Goal: Transaction & Acquisition: Purchase product/service

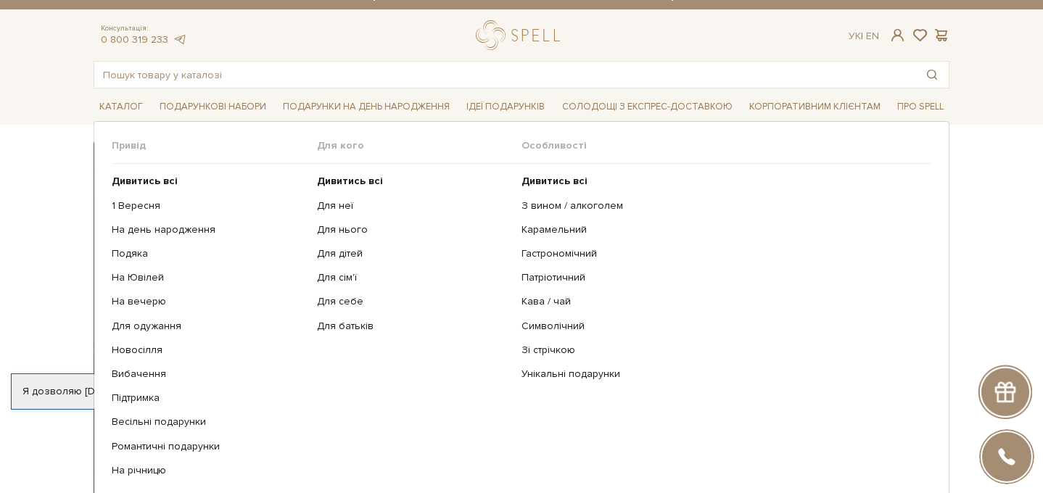
scroll to position [75, 0]
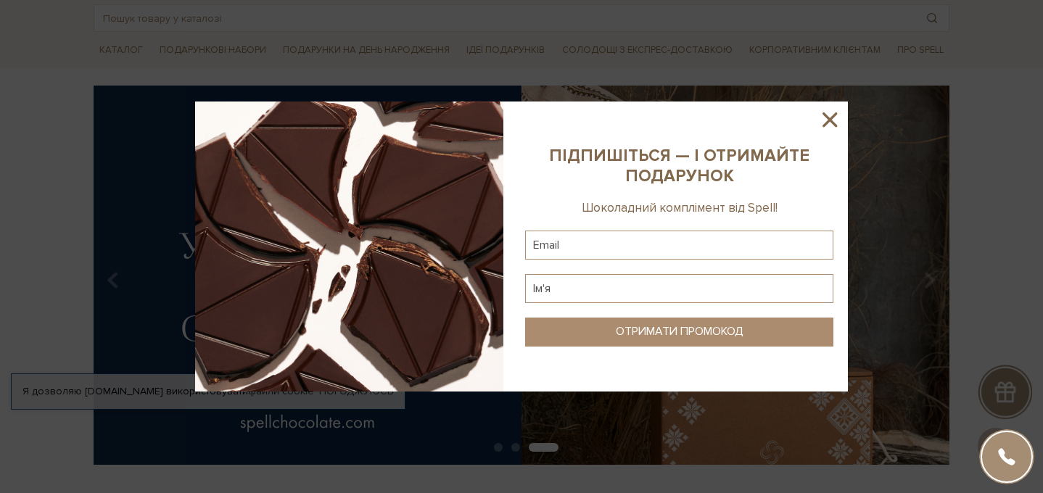
click at [831, 116] on icon at bounding box center [830, 119] width 25 height 25
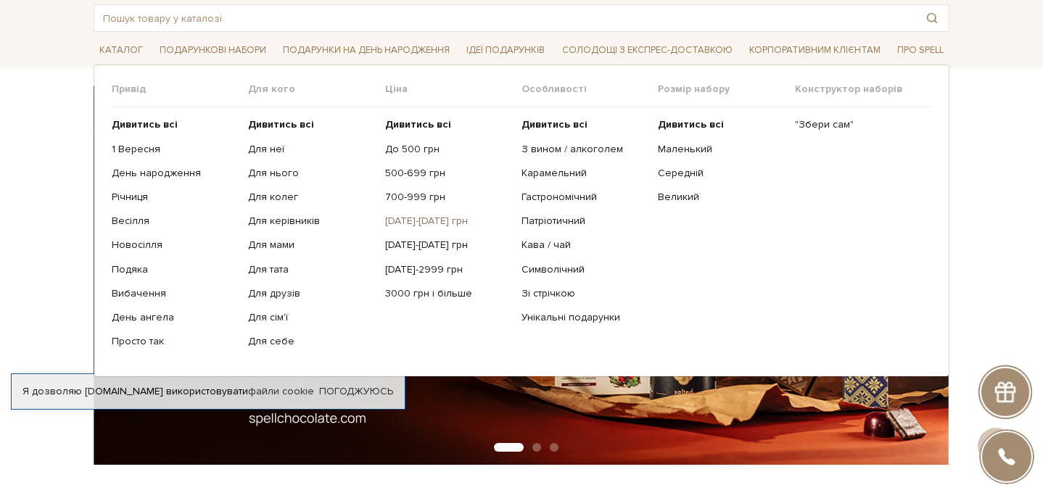
click at [413, 217] on link "[DATE]-[DATE] грн" at bounding box center [447, 221] width 125 height 13
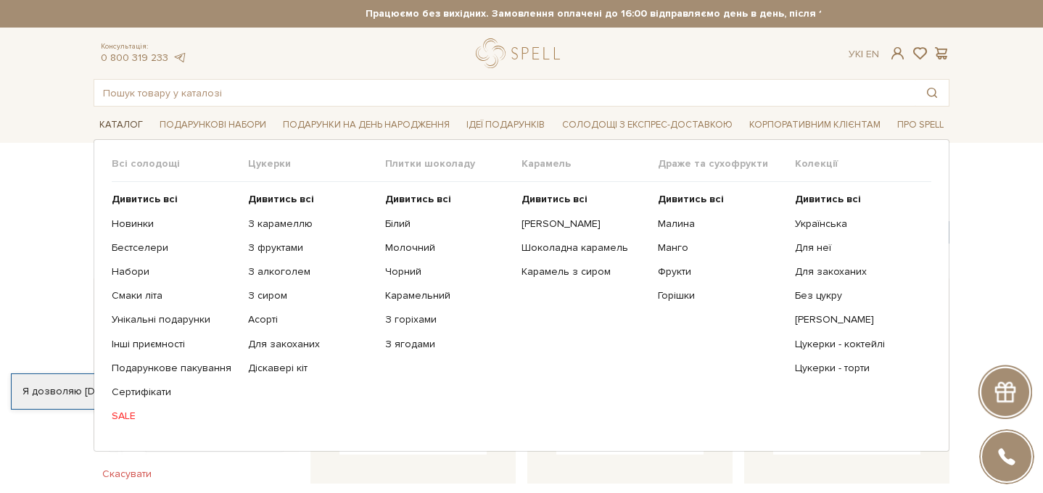
click at [126, 126] on span "Каталог" at bounding box center [121, 125] width 55 height 22
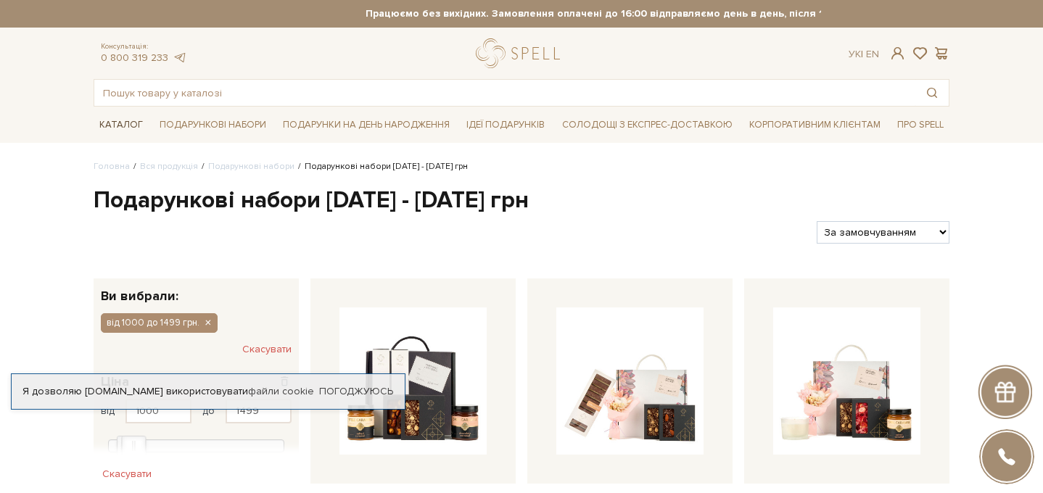
click at [128, 129] on span "Каталог" at bounding box center [121, 125] width 55 height 22
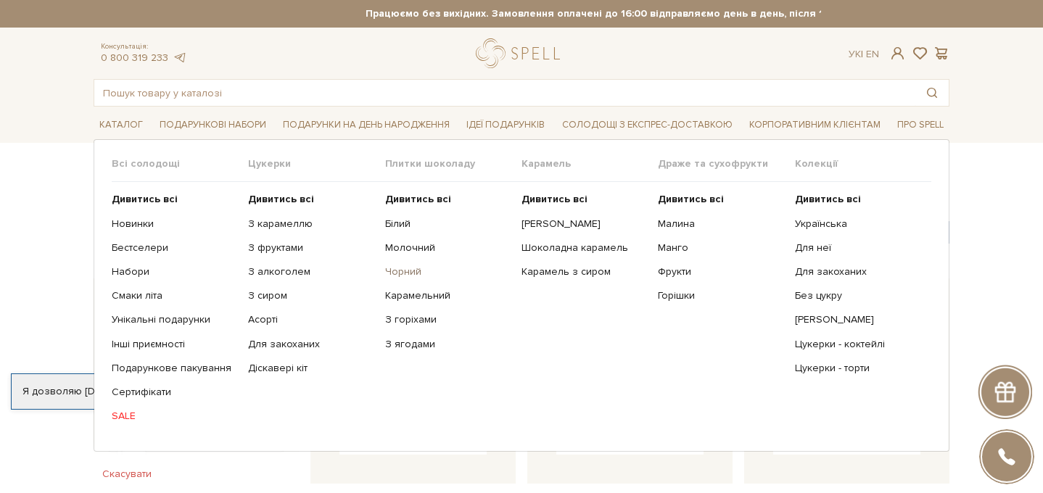
click at [401, 270] on link "Чорний" at bounding box center [447, 271] width 125 height 13
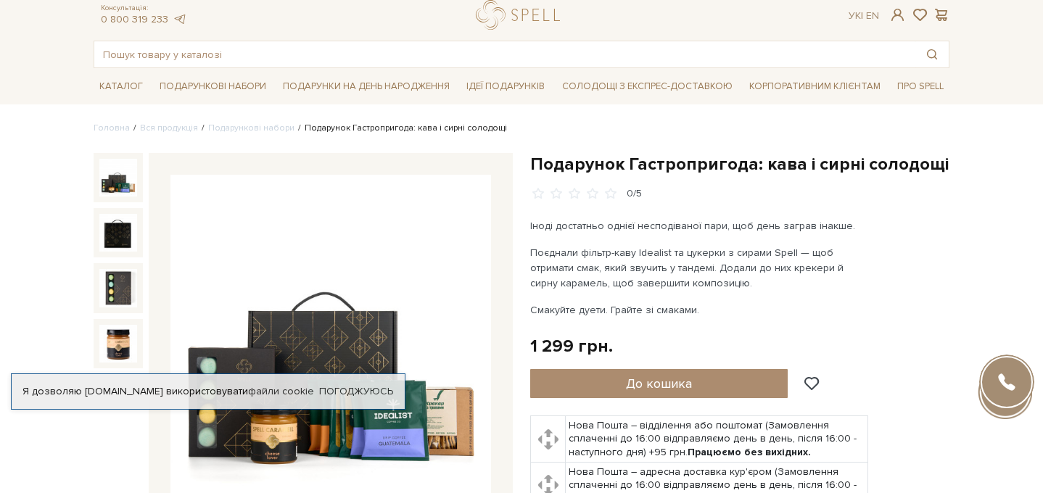
scroll to position [41, 0]
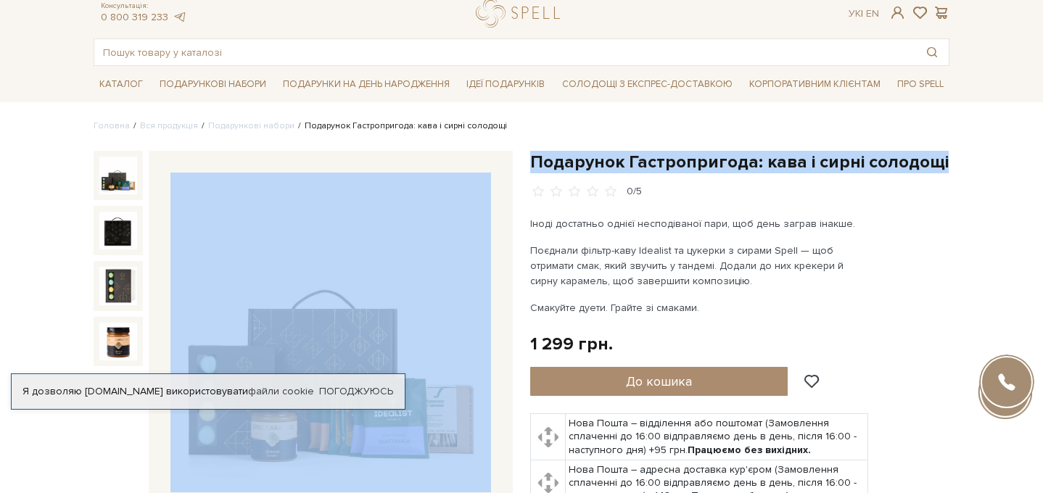
drag, startPoint x: 947, startPoint y: 167, endPoint x: 498, endPoint y: 174, distance: 449.8
click at [497, 174] on div "Подарунок Гастропригода: кава і сирні солодощі 0/5" at bounding box center [521, 408] width 873 height 514
copy div "Подарунок Гастропригода: кава і сирні солодощі"
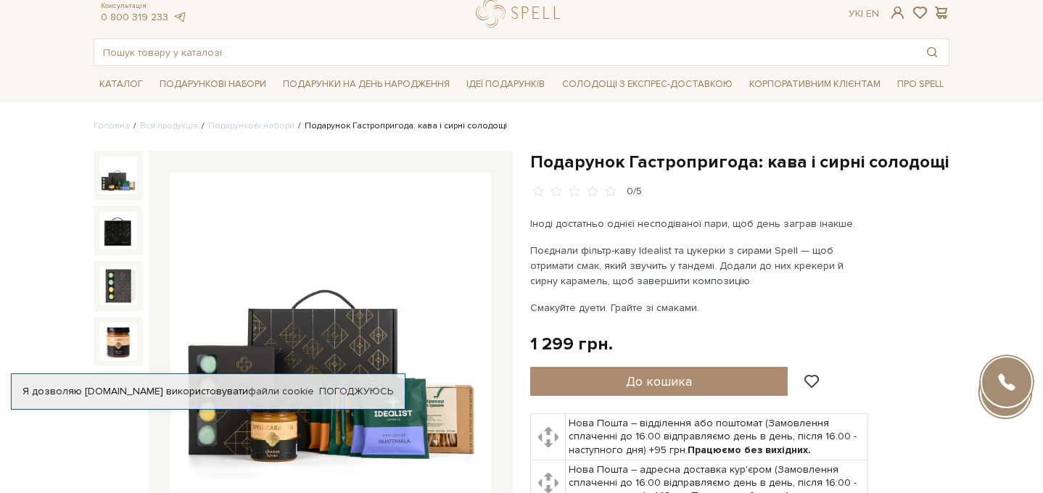
click at [742, 223] on p "Іноді достатньо однієї несподіваної пари, щоб день заграв інакше." at bounding box center [700, 223] width 340 height 15
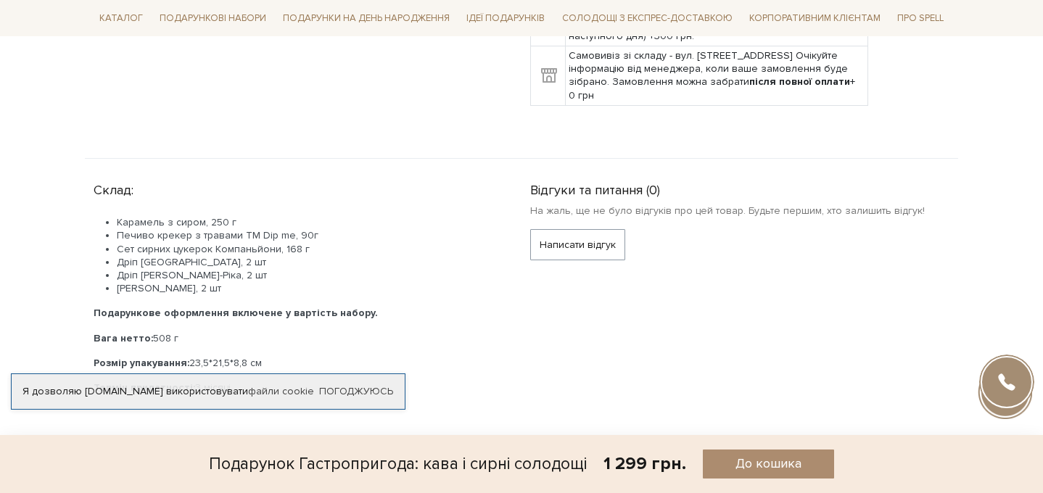
scroll to position [550, 0]
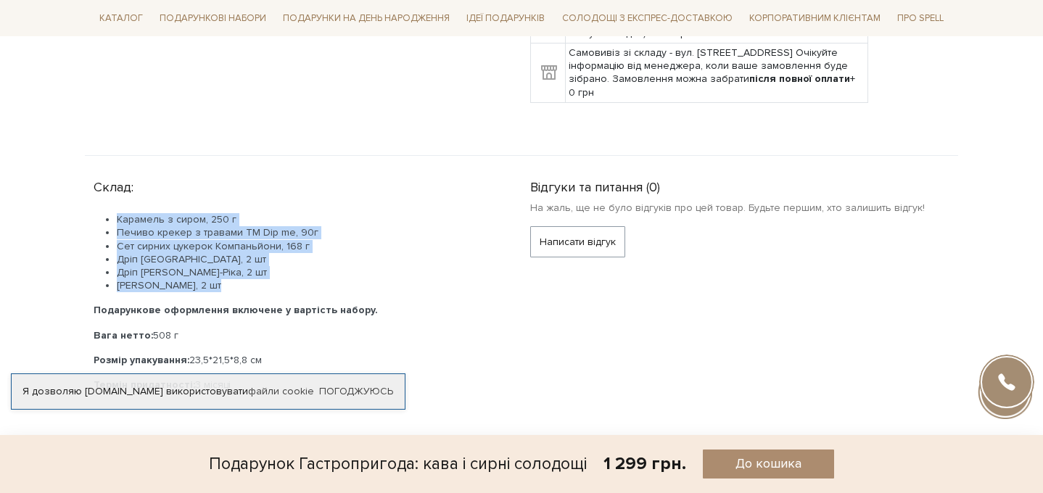
drag, startPoint x: 228, startPoint y: 286, endPoint x: 114, endPoint y: 221, distance: 131.3
click at [114, 221] on ul "Карамель з сиром, 250 г Печиво крекер з травами ТМ Dip me, 90г Сет сирних цукер…" at bounding box center [295, 252] width 402 height 79
copy ul "Карамель з сиром, 250 г Печиво крекер з травами ТМ Dip me, 90г Сет сирних цукер…"
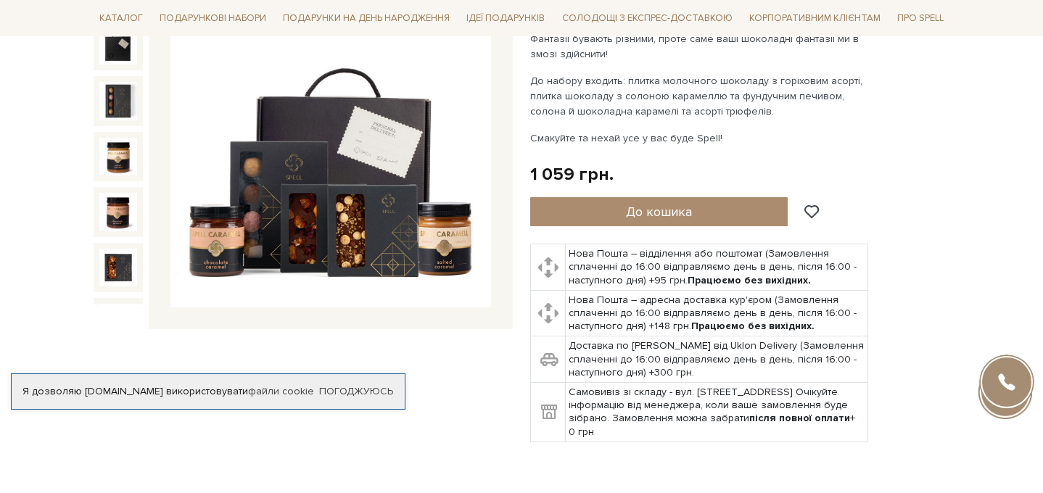
scroll to position [226, 0]
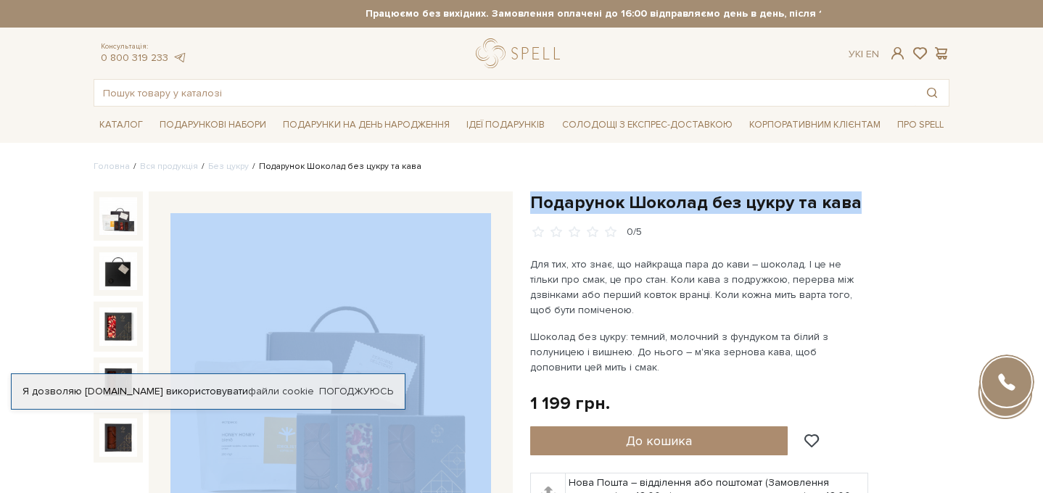
drag, startPoint x: 848, startPoint y: 202, endPoint x: 514, endPoint y: 207, distance: 333.7
click at [514, 208] on div "Подарунок Шоколад без цукру та кава 0/5" at bounding box center [521, 458] width 873 height 533
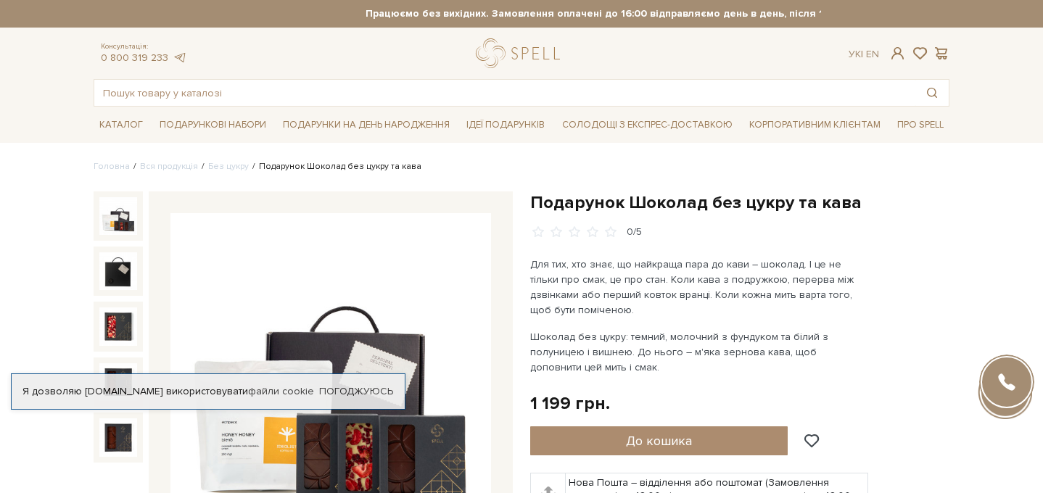
click at [569, 205] on h1 "Подарунок Шоколад без цукру та кава" at bounding box center [739, 203] width 419 height 22
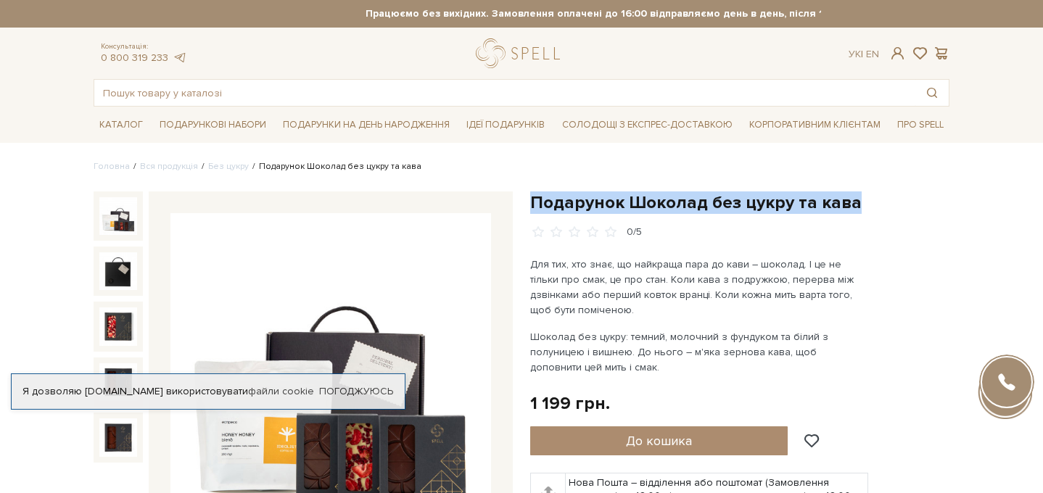
drag, startPoint x: 527, startPoint y: 199, endPoint x: 852, endPoint y: 210, distance: 325.2
click at [853, 210] on div "Подарунок Шоколад без цукру та кава 0/5 1 199 грн." at bounding box center [740, 441] width 437 height 498
copy h1 "Подарунок Шоколад без цукру та кава"
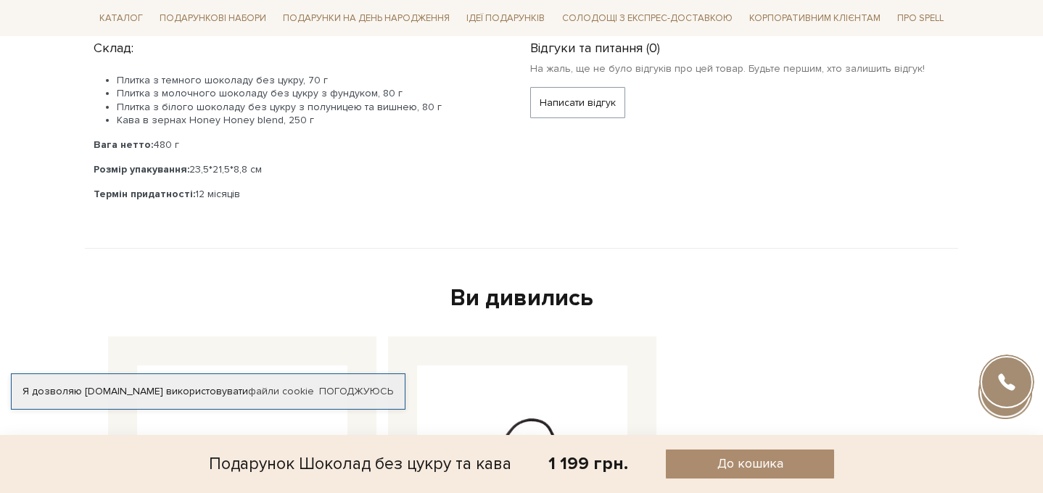
scroll to position [674, 0]
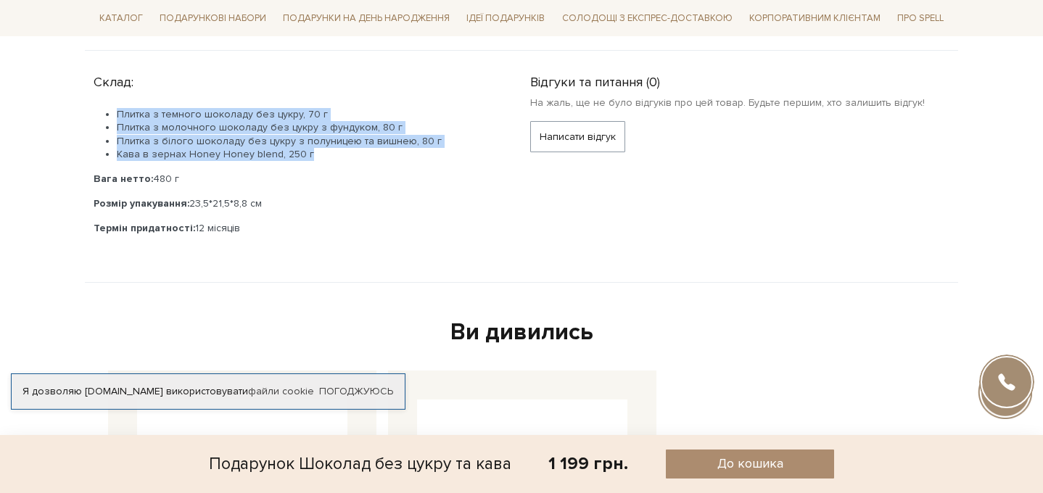
drag, startPoint x: 334, startPoint y: 157, endPoint x: 115, endPoint y: 108, distance: 225.3
click at [115, 110] on ul "Плитка з темного шоколаду без цукру, 70 г Плитка з молочного шоколаду без цукру…" at bounding box center [295, 134] width 402 height 53
copy ul "Плитка з темного шоколаду без цукру, 70 г Плитка з молочного шоколаду без цукру…"
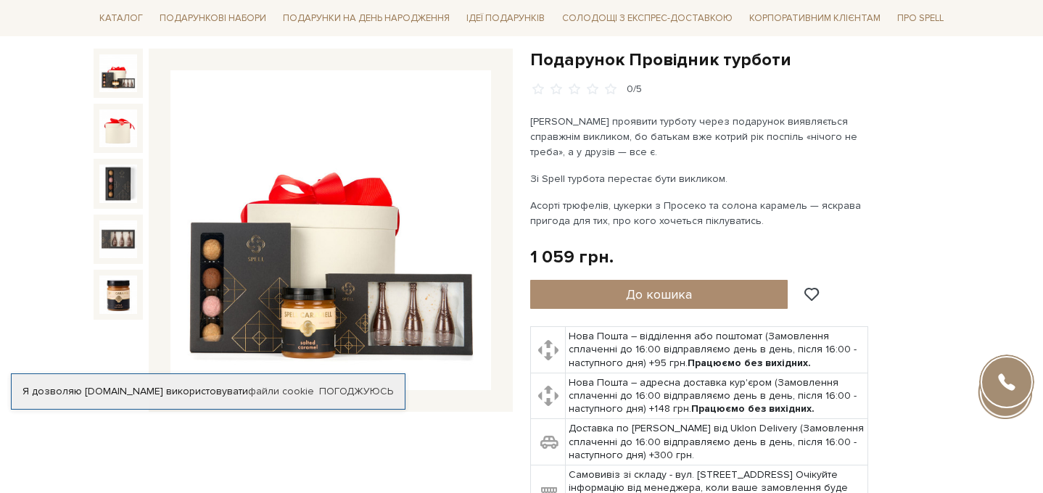
scroll to position [145, 0]
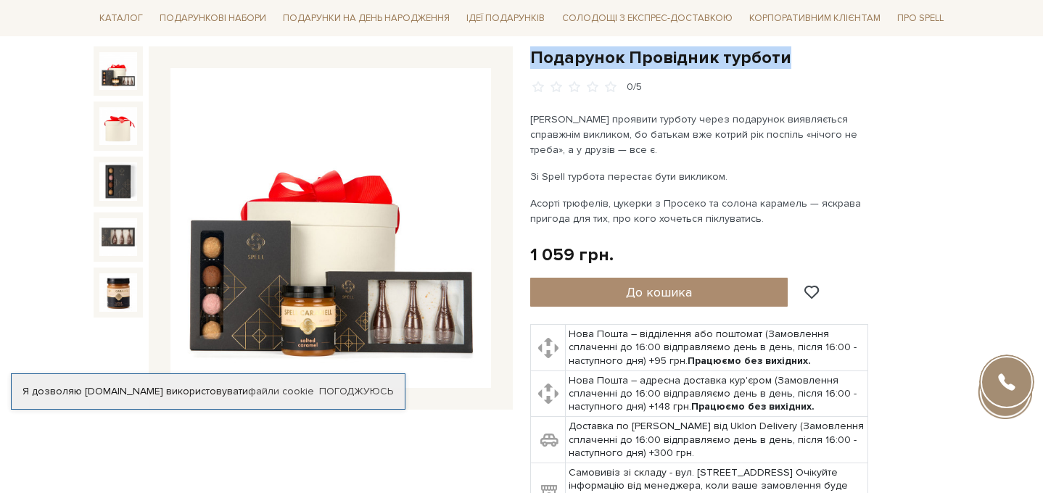
drag, startPoint x: 802, startPoint y: 59, endPoint x: 527, endPoint y: 66, distance: 274.3
click at [527, 67] on div "Подарунок Провідник турботи 0/5" at bounding box center [740, 293] width 437 height 494
copy h1 "Подарунок Провідник турботи"
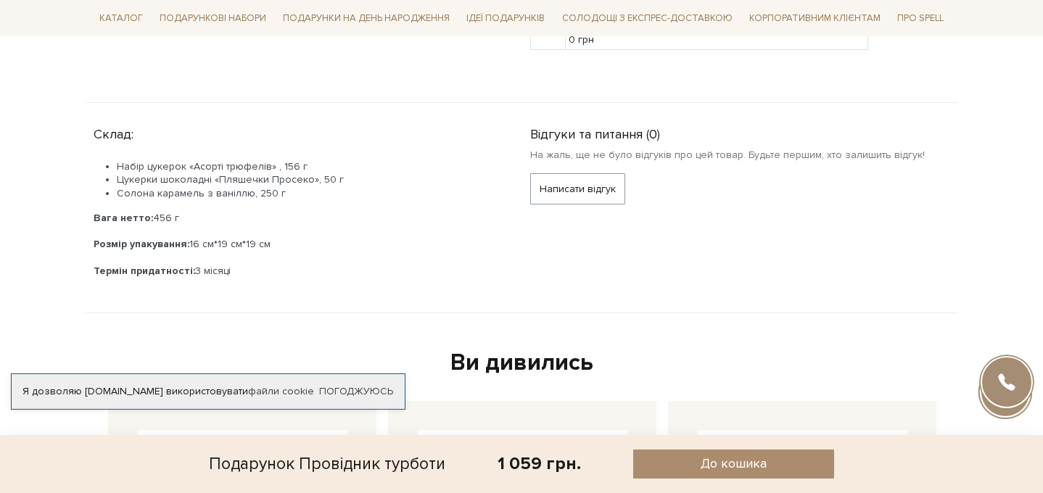
scroll to position [704, 0]
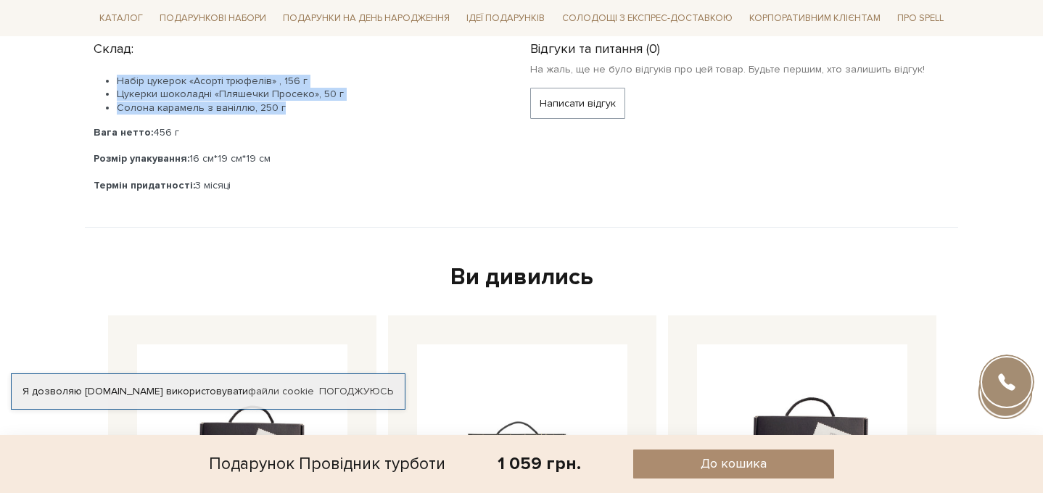
drag, startPoint x: 294, startPoint y: 104, endPoint x: 119, endPoint y: 79, distance: 176.7
click at [119, 79] on ul "Набір цукерок «Асорті трюфелів» , 156 г Цукерки шоколадні «Пляшечки Просеко», 5…" at bounding box center [295, 95] width 402 height 40
copy ul "Набір цукерок «Асорті трюфелів» , 156 г Цукерки шоколадні «Пляшечки Просеко», 5…"
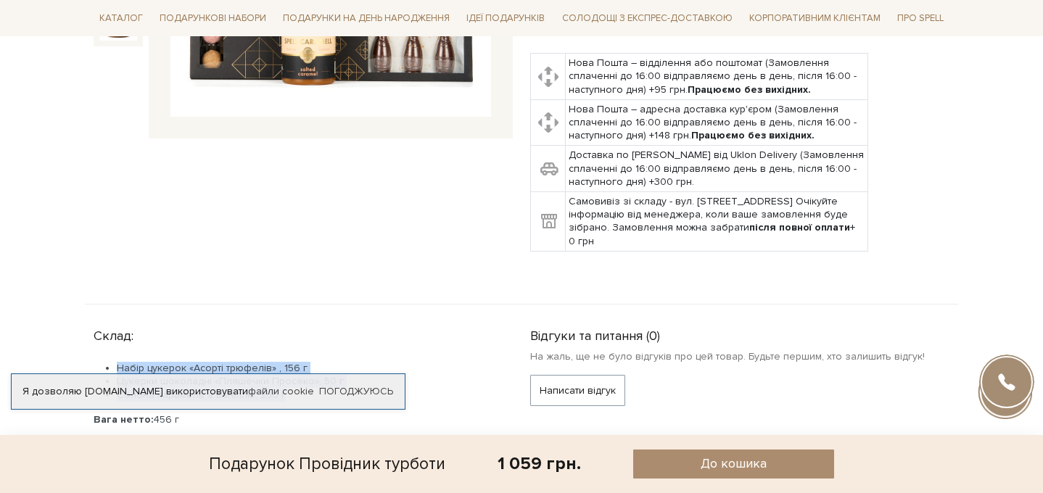
scroll to position [388, 0]
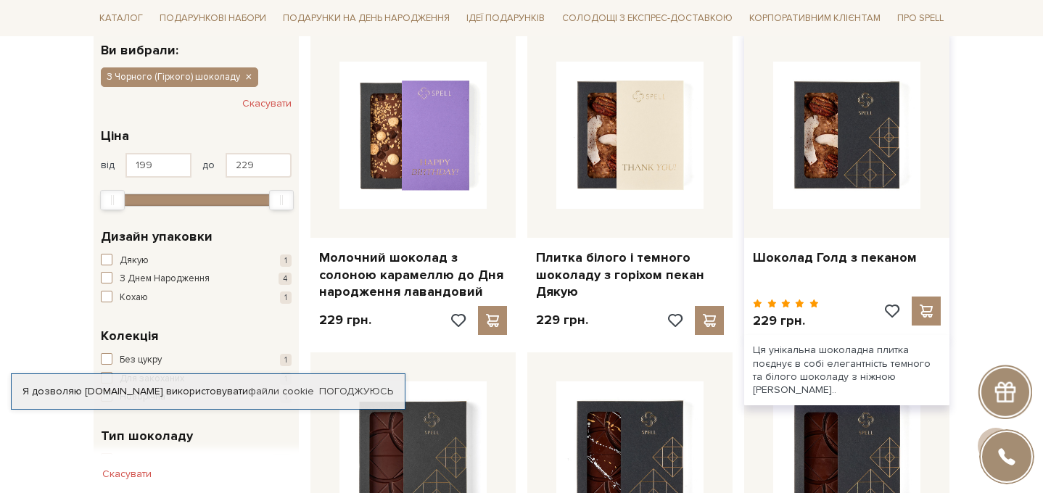
scroll to position [219, 0]
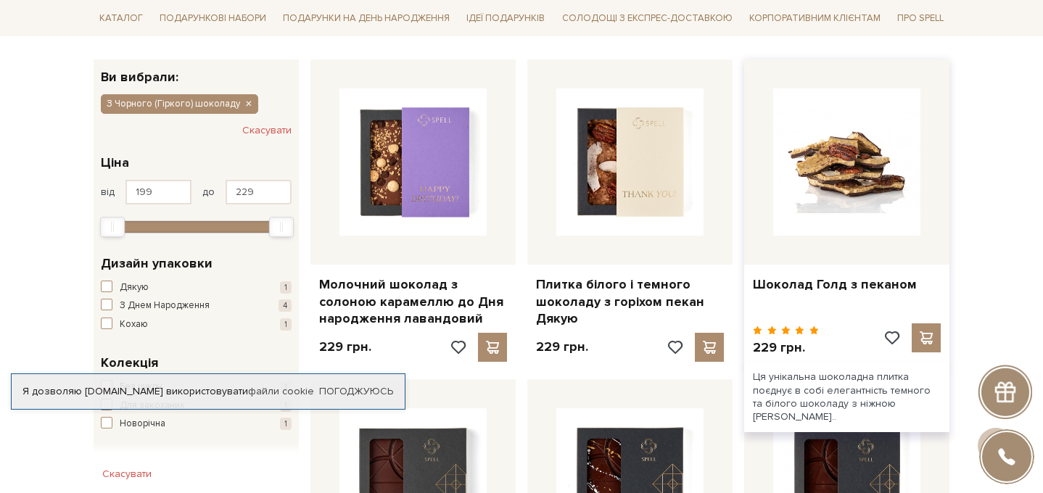
click at [847, 182] on img at bounding box center [846, 161] width 147 height 147
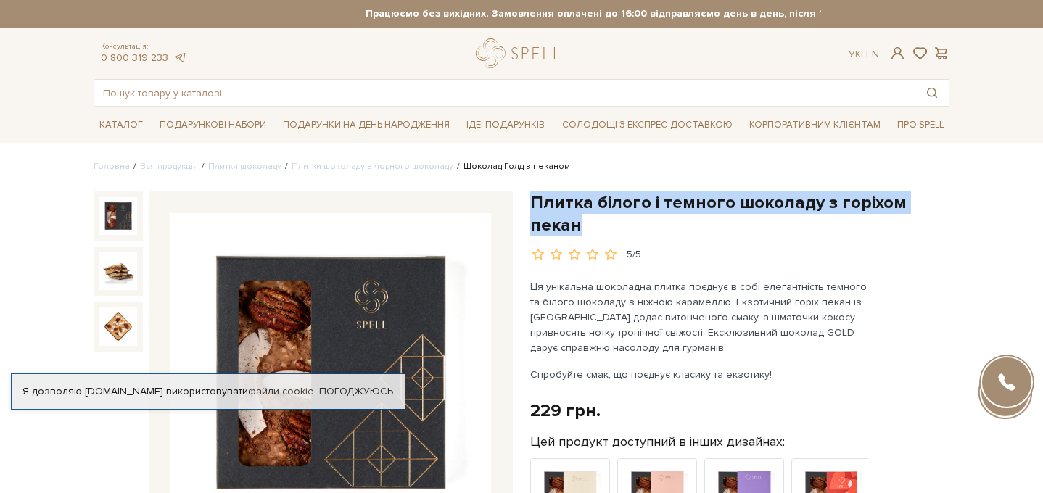
drag, startPoint x: 528, startPoint y: 197, endPoint x: 992, endPoint y: 202, distance: 463.6
copy h1 "Плитка білого і темного шоколаду з горіхом пекан"
